Goal: Transaction & Acquisition: Obtain resource

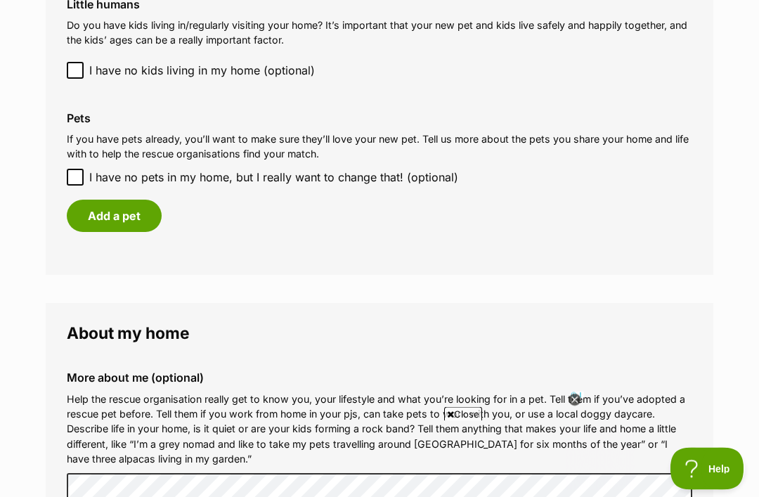
scroll to position [1227, 0]
click at [131, 204] on button "Add a pet" at bounding box center [114, 216] width 95 height 32
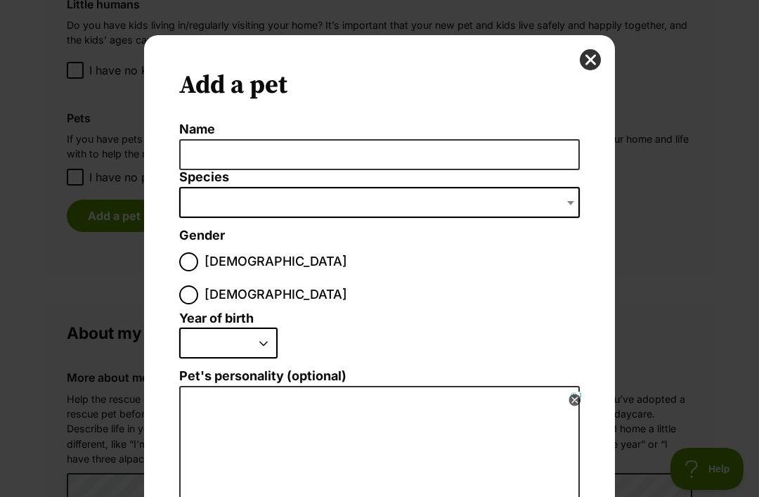
scroll to position [0, 0]
click at [238, 202] on span "Dialog Window - Close (Press escape to close)" at bounding box center [379, 202] width 401 height 31
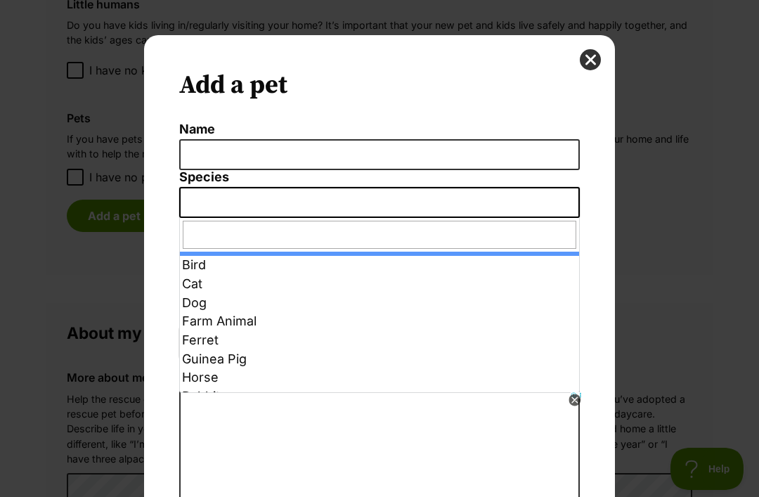
click at [231, 232] on input "Dialog Window - Close (Press escape to close)" at bounding box center [380, 235] width 394 height 28
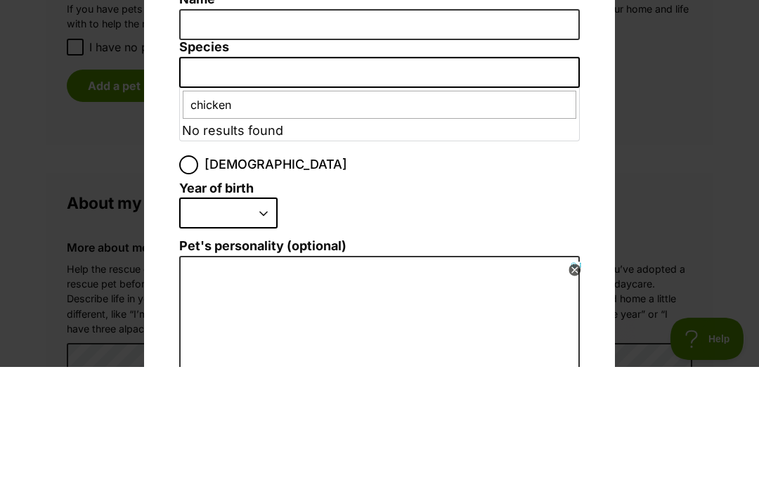
type input "chickens"
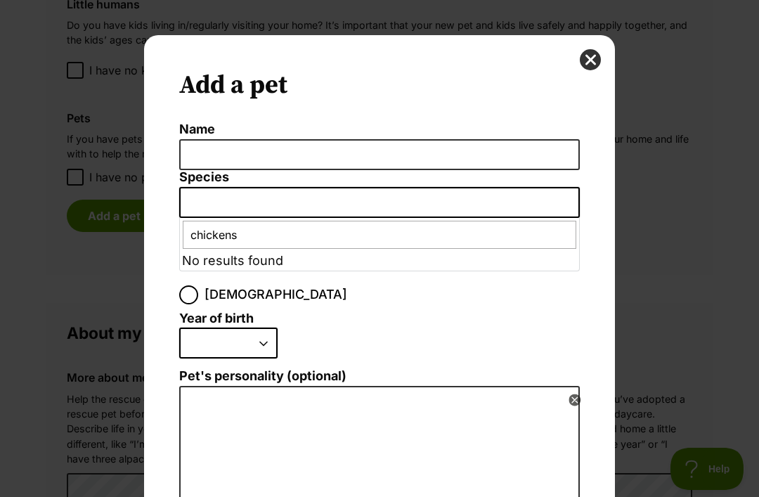
click at [437, 200] on span "Dialog Window - Close (Press escape to close)" at bounding box center [379, 202] width 401 height 31
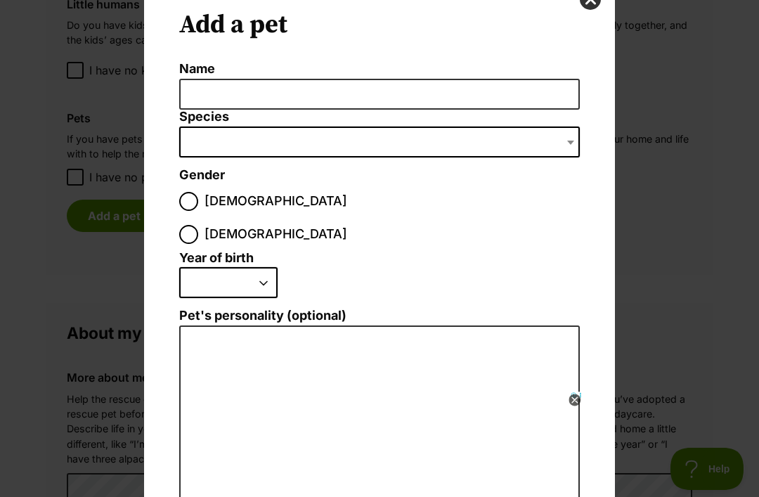
scroll to position [18, 0]
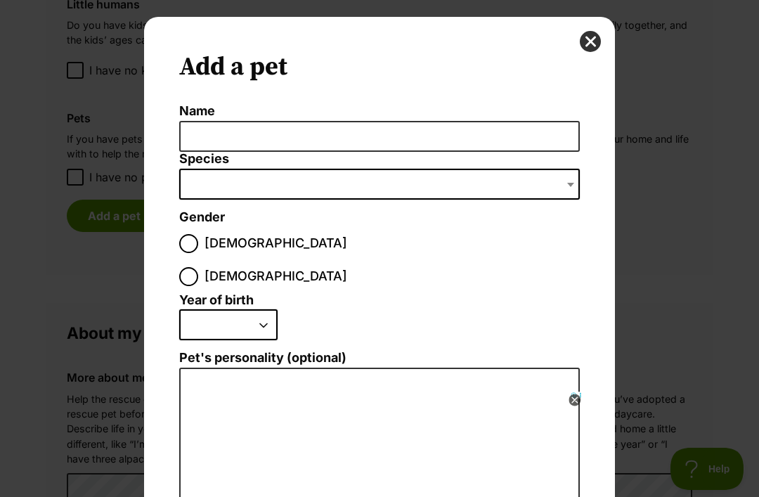
click at [399, 240] on ol "Name Species Bird Cat Dog Farm Animal Ferret Guinea Pig Horse Rabbit Reptile Ge…" at bounding box center [379, 389] width 401 height 571
click at [215, 183] on span "Dialog Window - Close (Press escape to close)" at bounding box center [379, 184] width 401 height 31
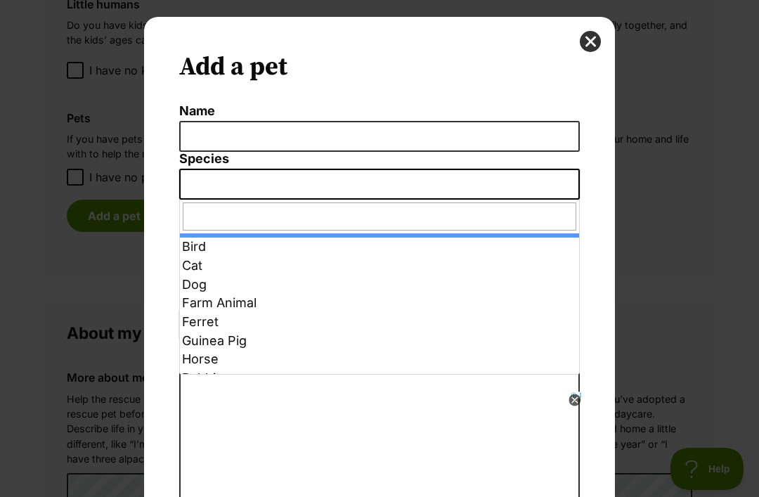
click at [239, 215] on input "Dialog Window - Close (Press escape to close)" at bounding box center [380, 216] width 394 height 28
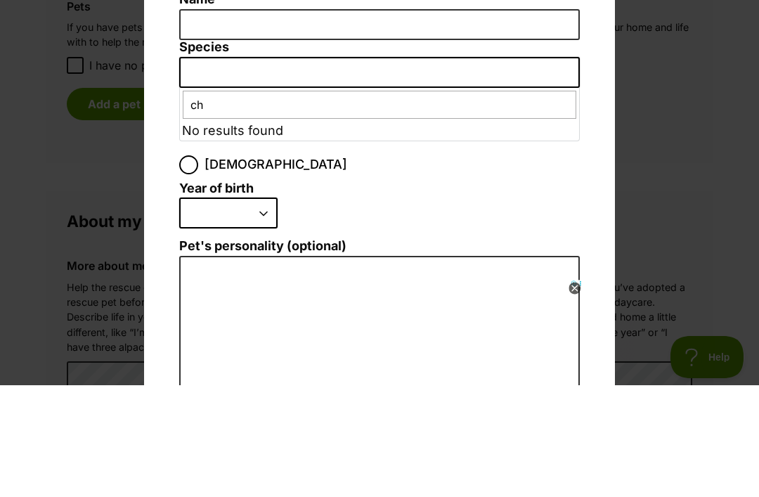
type input "c"
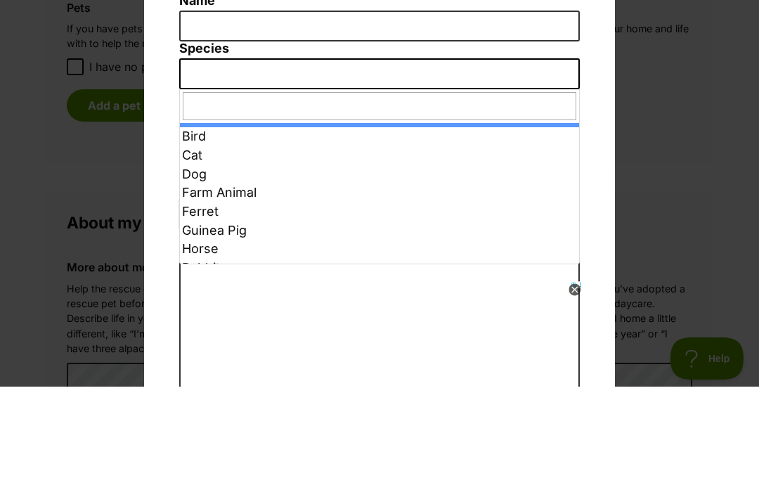
click at [612, 146] on div "Add a pet Name Species Bird Cat Dog Farm Animal Ferret Guinea Pig Horse Rabbit …" at bounding box center [379, 391] width 471 height 749
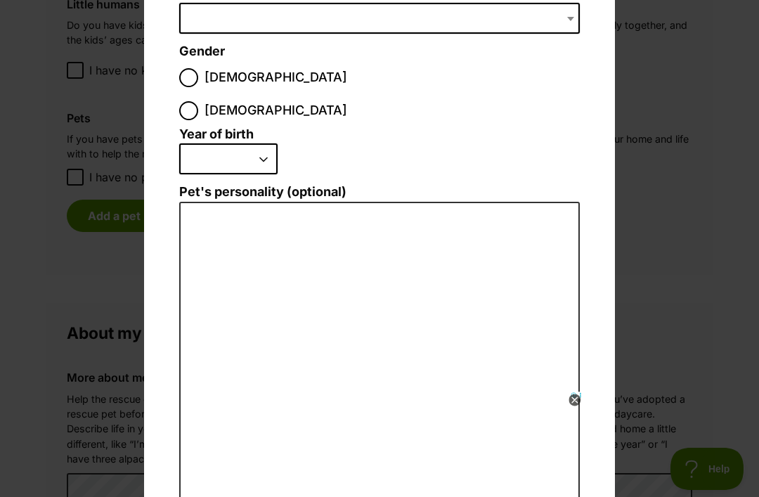
scroll to position [184, 0]
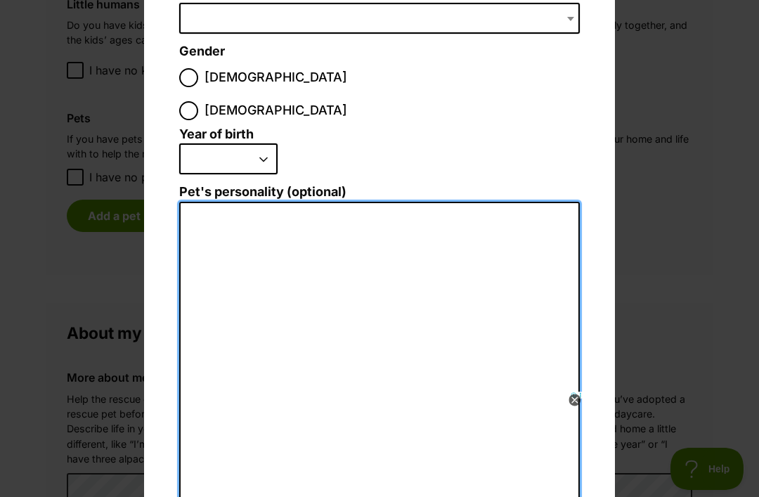
click at [221, 202] on textarea "Pet's personality (optional)" at bounding box center [379, 356] width 401 height 308
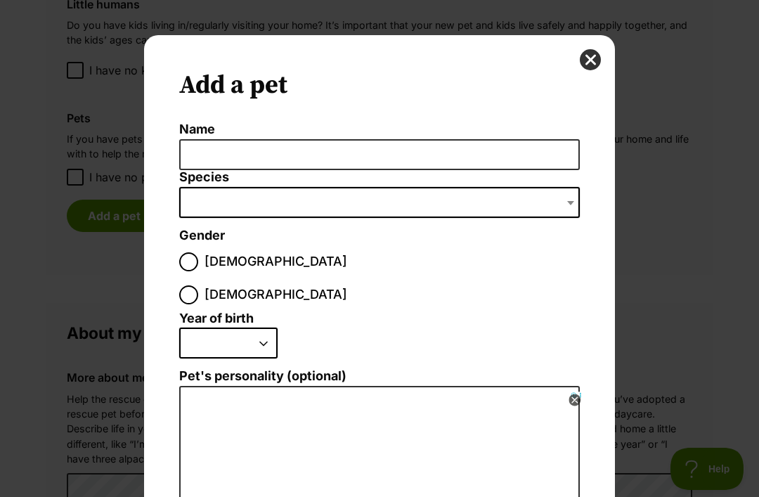
scroll to position [0, 0]
click at [589, 54] on button "close" at bounding box center [590, 59] width 21 height 21
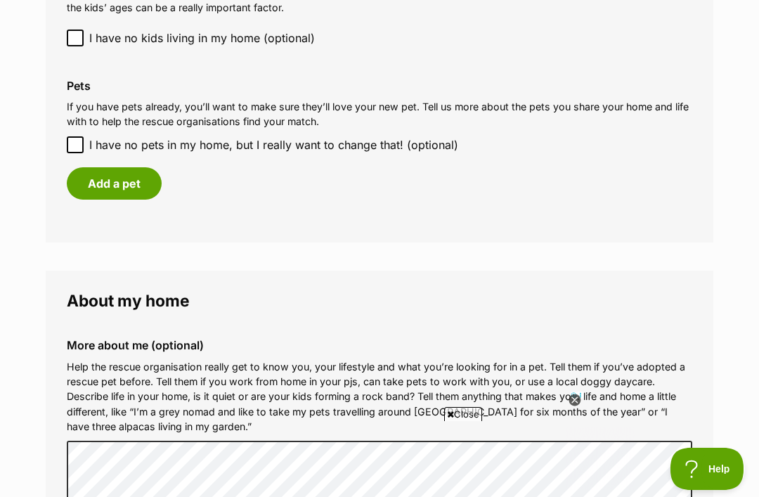
scroll to position [1268, 0]
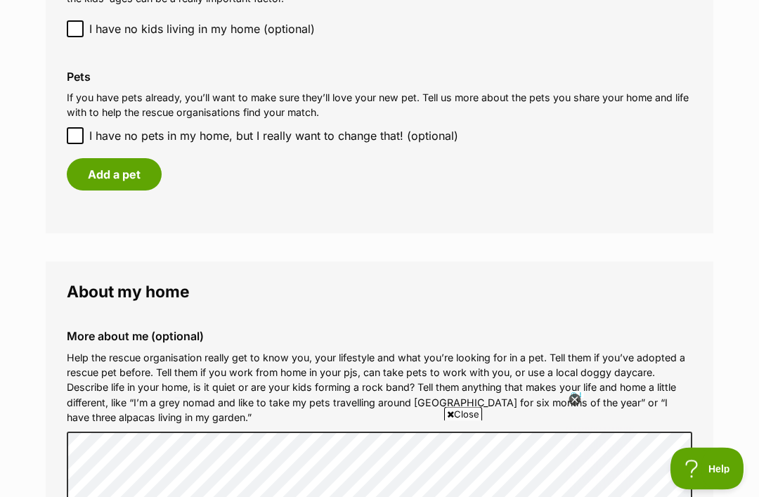
click at [72, 128] on input "I have no pets in my home, but I really want to change that! (optional)" at bounding box center [75, 136] width 17 height 17
checkbox input "true"
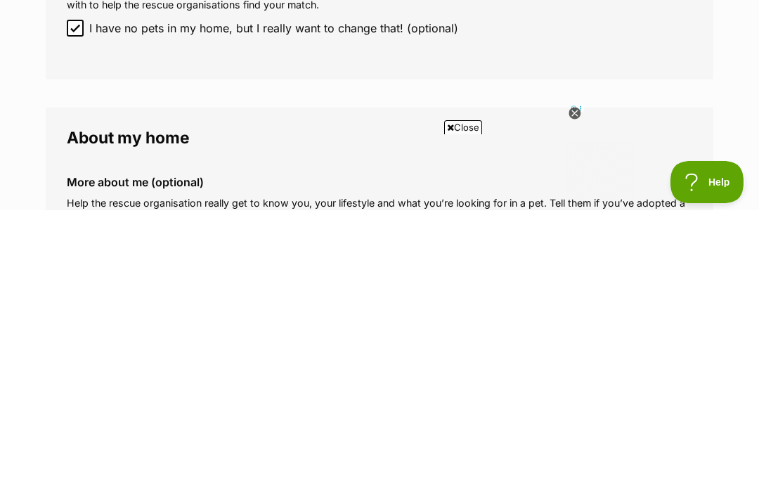
scroll to position [1090, 0]
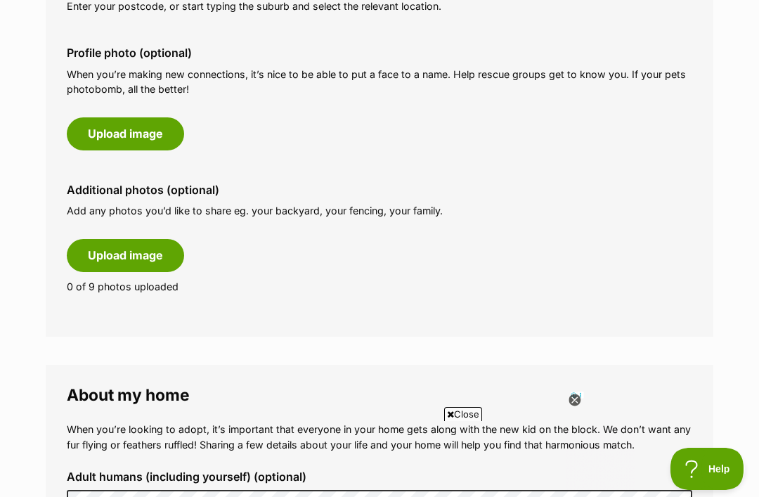
scroll to position [674, 0]
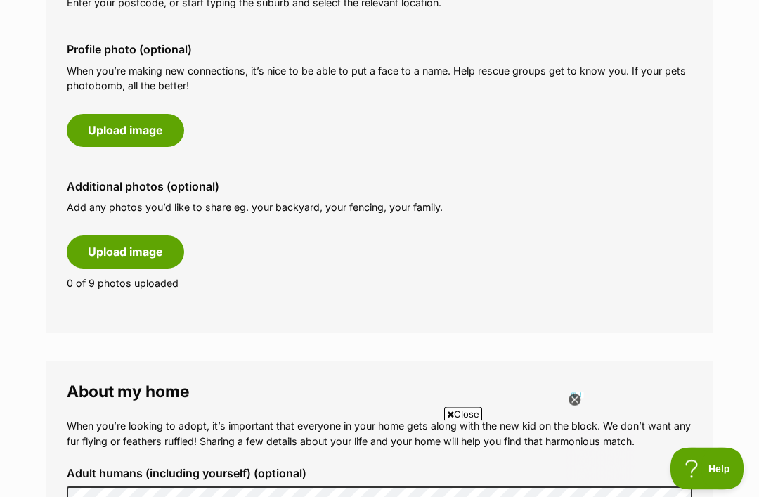
click at [147, 247] on button "Upload image" at bounding box center [125, 252] width 117 height 32
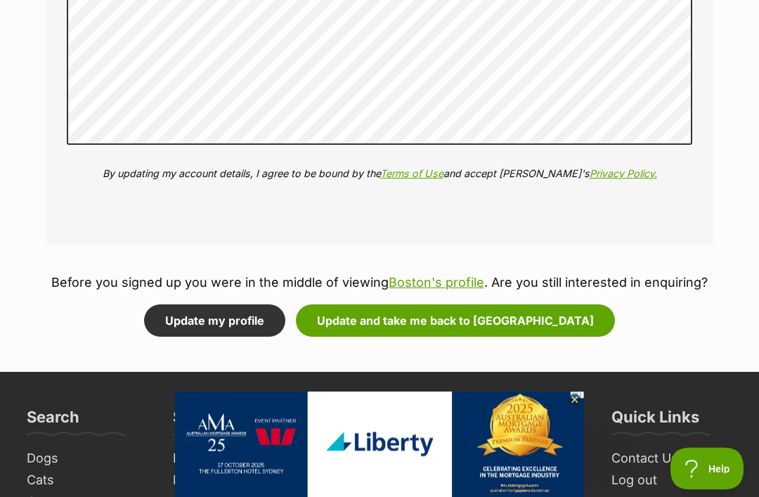
scroll to position [1832, 0]
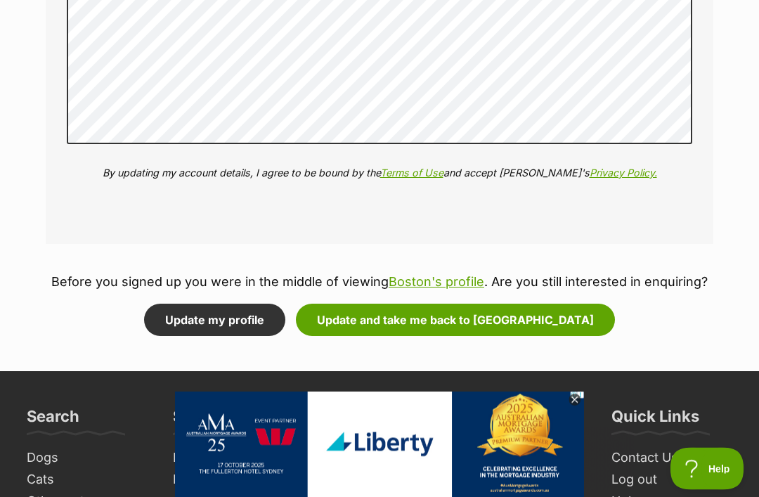
click at [513, 315] on button "Update and take me back to Boston" at bounding box center [455, 320] width 319 height 32
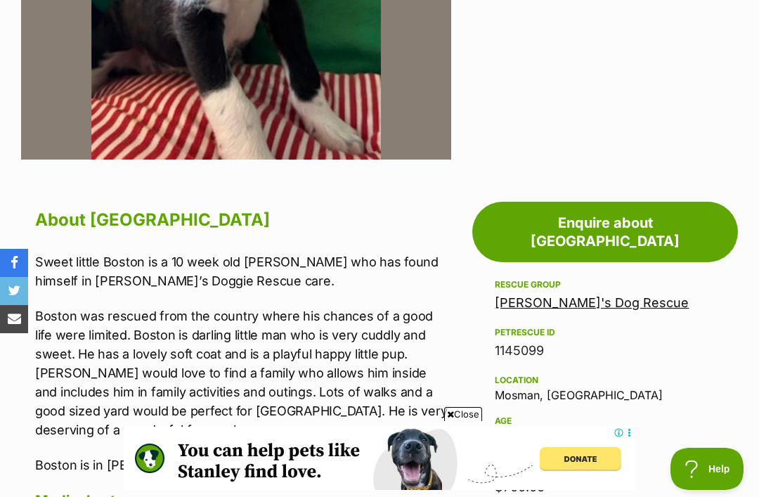
scroll to position [562, 0]
click at [659, 216] on link "Enquire about [GEOGRAPHIC_DATA]" at bounding box center [605, 232] width 266 height 60
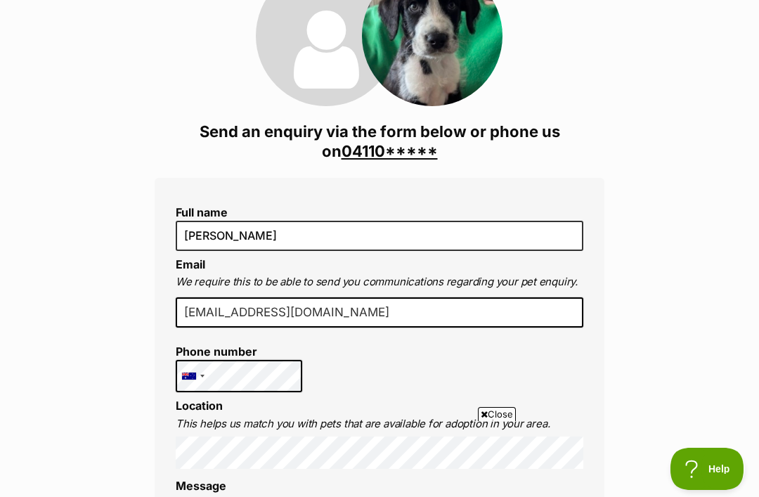
scroll to position [246, 0]
click at [404, 141] on link "04110*****" at bounding box center [390, 150] width 96 height 18
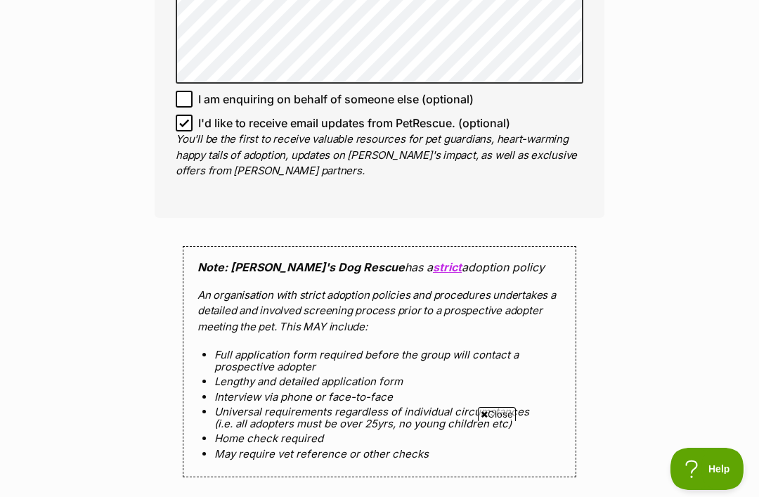
scroll to position [1153, 0]
click at [179, 115] on input "I'd like to receive email updates from PetRescue. (optional)" at bounding box center [184, 123] width 17 height 17
checkbox input "false"
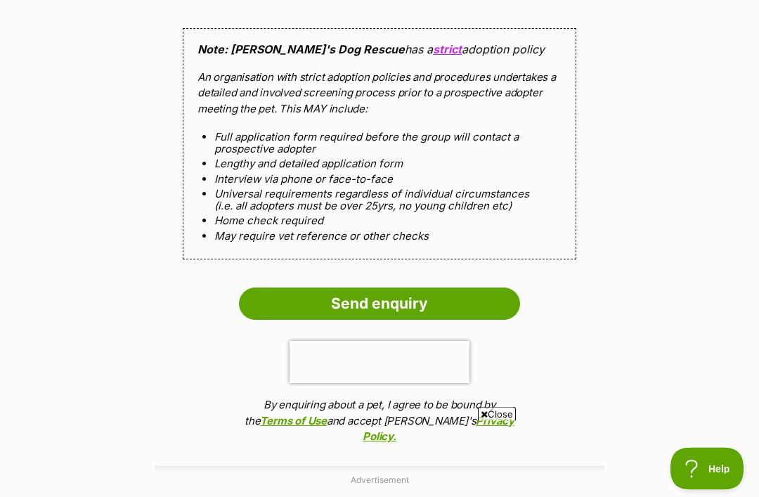
scroll to position [1371, 0]
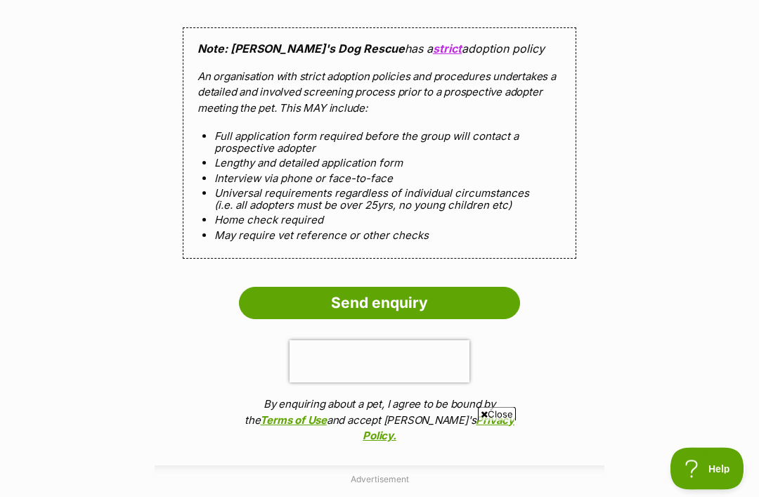
click at [408, 287] on input "Send enquiry" at bounding box center [379, 303] width 281 height 32
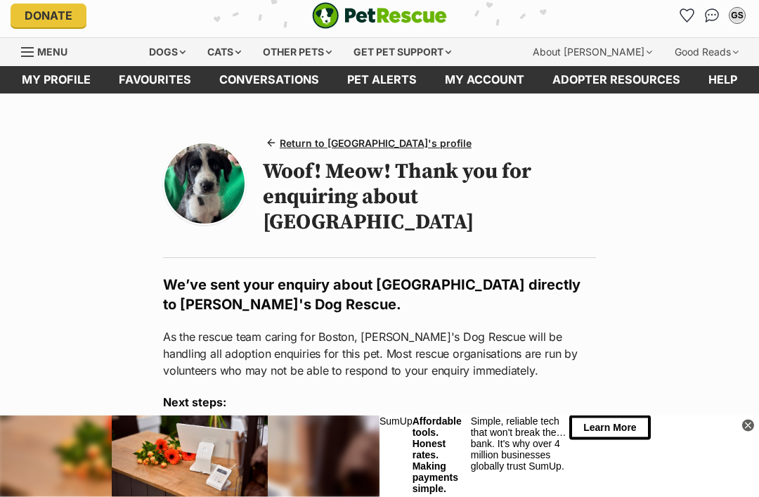
scroll to position [6, 0]
click at [382, 146] on span "Return to [GEOGRAPHIC_DATA]'s profile" at bounding box center [376, 143] width 192 height 15
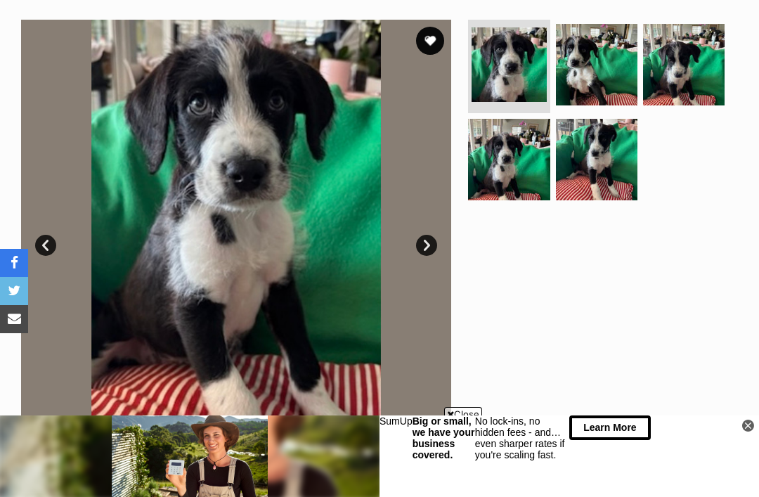
scroll to position [273, 0]
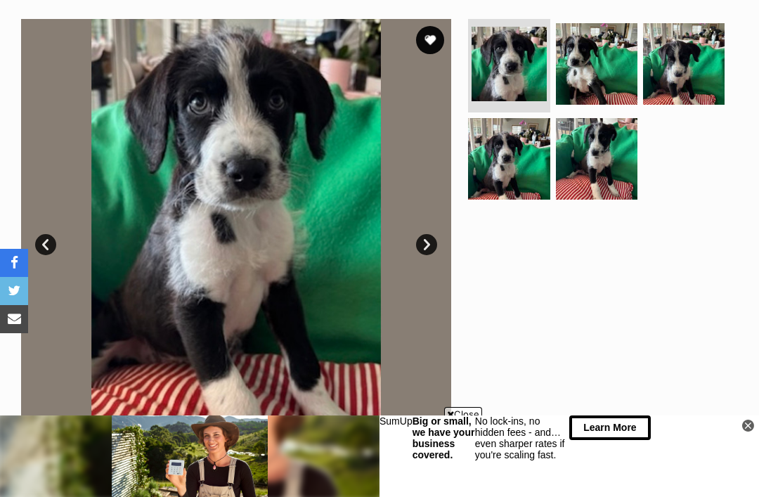
click at [432, 243] on link "Next" at bounding box center [426, 244] width 21 height 21
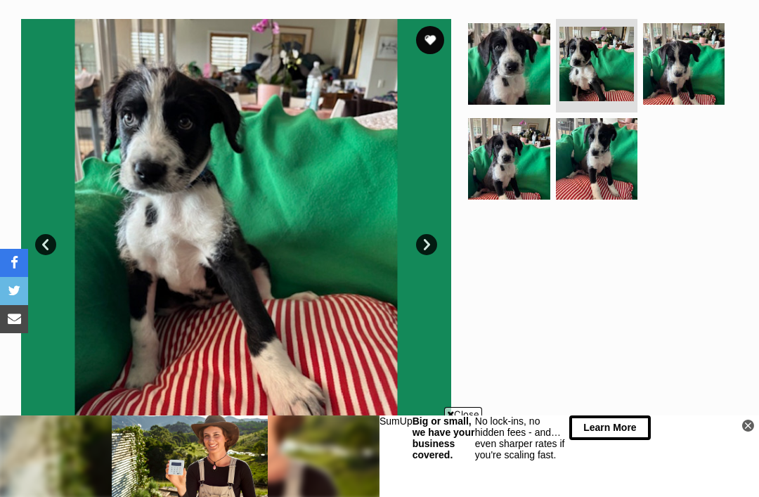
click at [435, 247] on link "Next" at bounding box center [426, 244] width 21 height 21
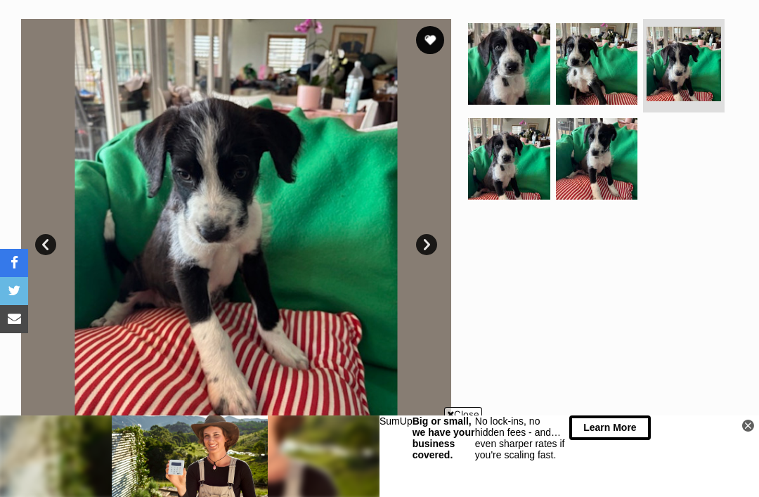
click at [429, 240] on link "Next" at bounding box center [426, 244] width 21 height 21
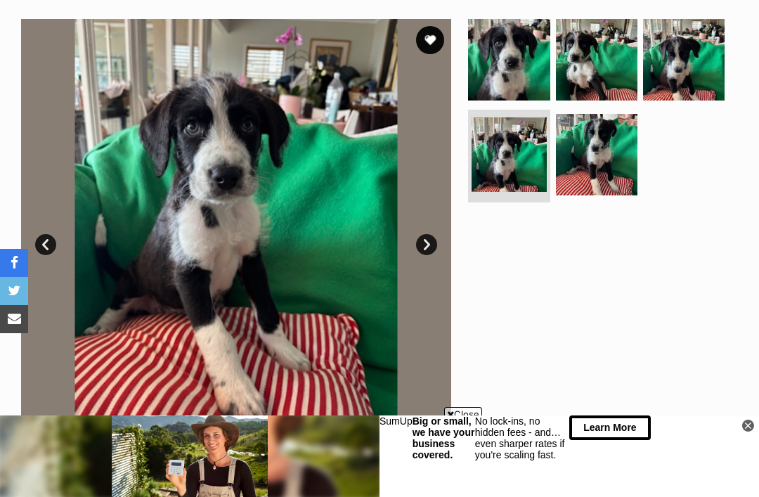
click at [432, 240] on link "Next" at bounding box center [426, 244] width 21 height 21
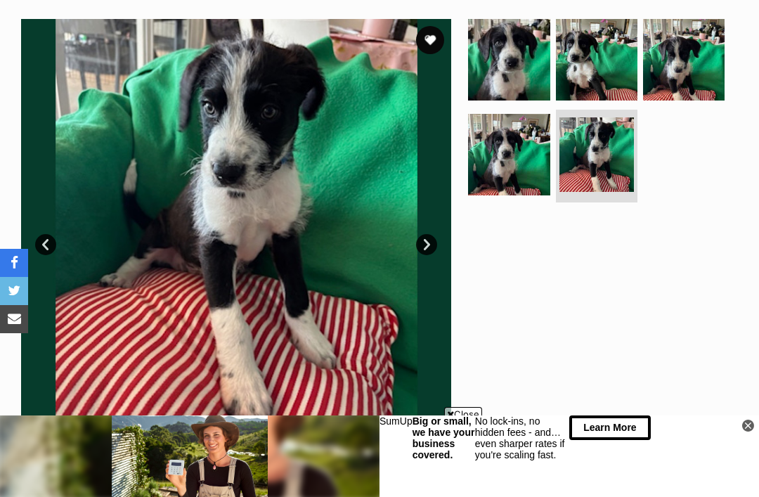
click at [427, 236] on link "Next" at bounding box center [426, 244] width 21 height 21
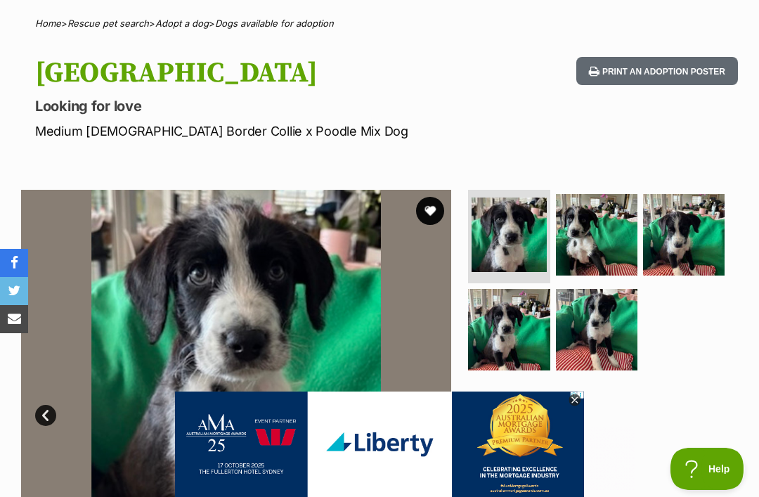
scroll to position [0, 0]
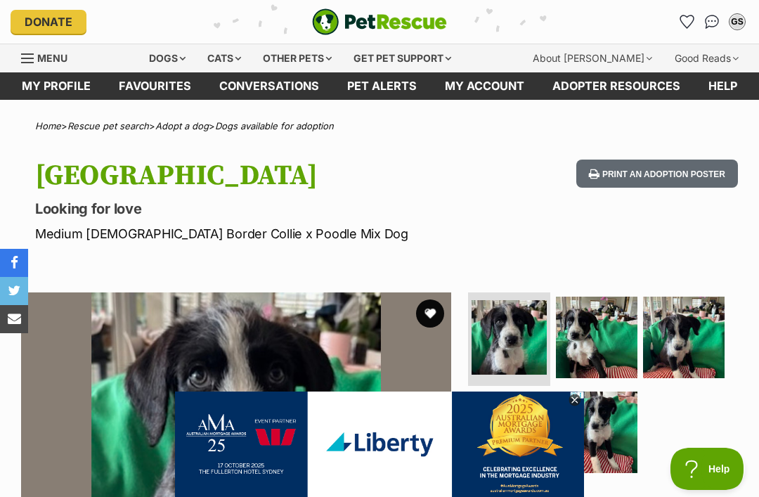
click at [571, 401] on icon at bounding box center [575, 400] width 12 height 12
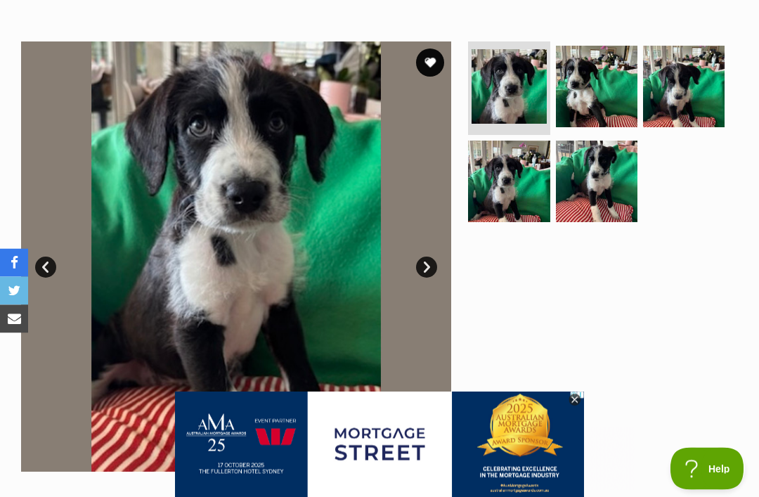
scroll to position [250, 0]
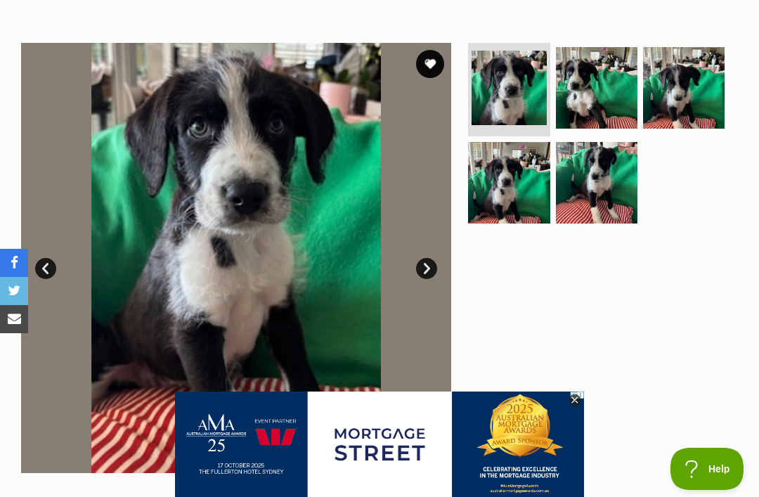
click at [581, 406] on icon at bounding box center [575, 400] width 12 height 12
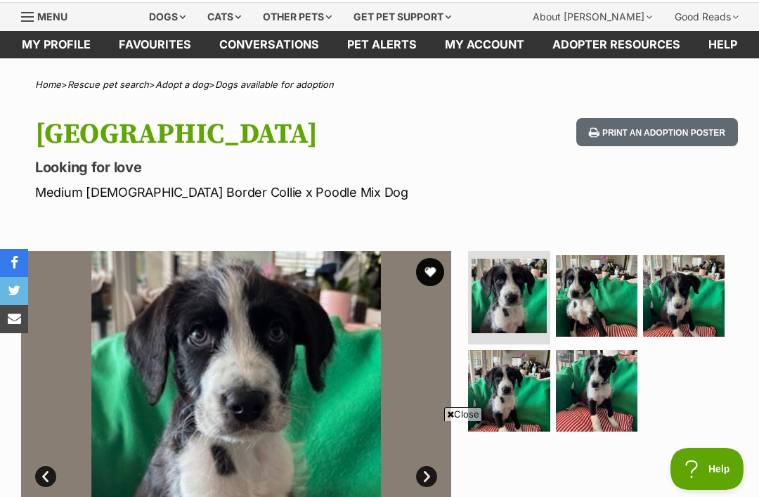
scroll to position [0, 0]
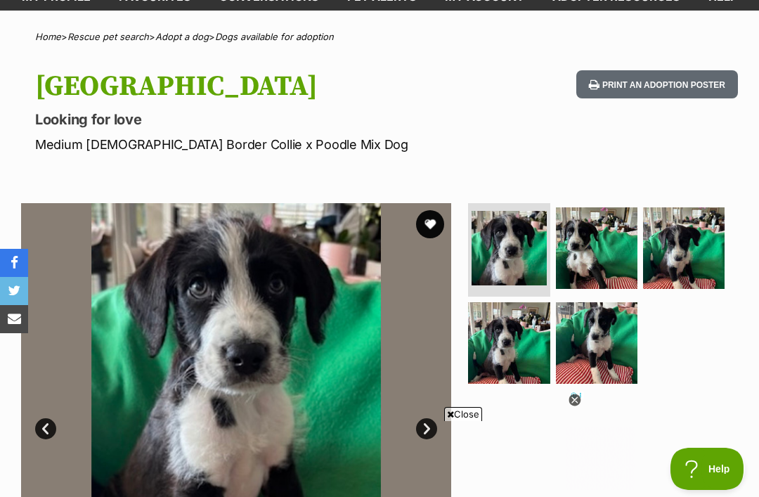
scroll to position [91, 0]
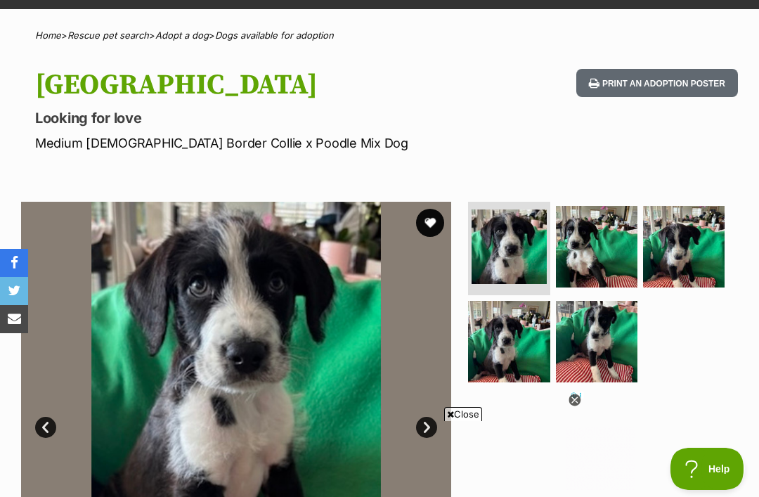
click at [279, 39] on link "Dogs available for adoption" at bounding box center [274, 35] width 119 height 11
